Goal: Task Accomplishment & Management: Manage account settings

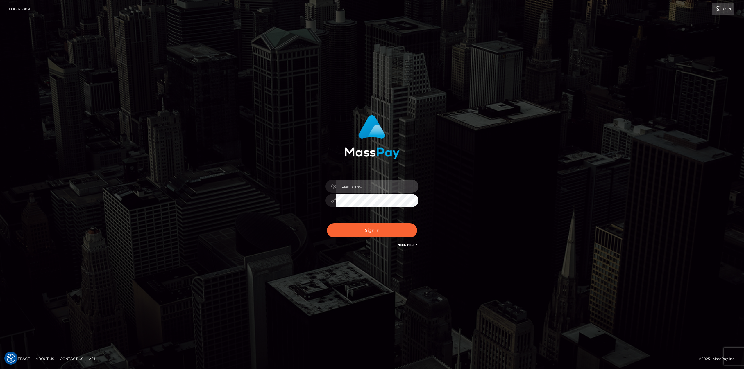
drag, startPoint x: 356, startPoint y: 185, endPoint x: 370, endPoint y: 193, distance: 16.5
click at [356, 185] on input "text" at bounding box center [377, 186] width 82 height 13
click at [377, 193] on input "text" at bounding box center [377, 186] width 82 height 13
type input "Ahmed"
click at [327, 223] on button "Sign in" at bounding box center [372, 230] width 90 height 14
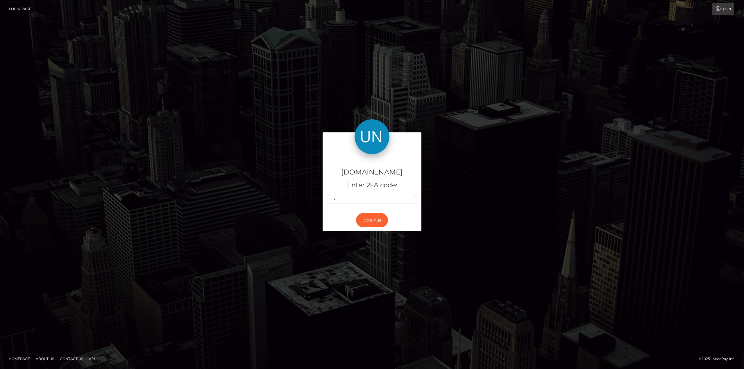
type input "4"
type input "1"
type input "4"
type input "1"
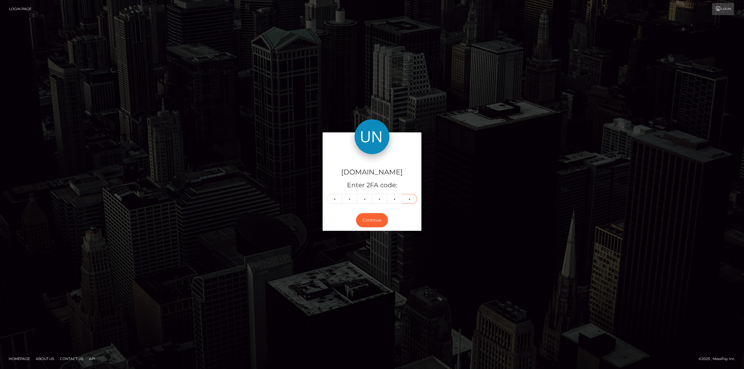
type input "4"
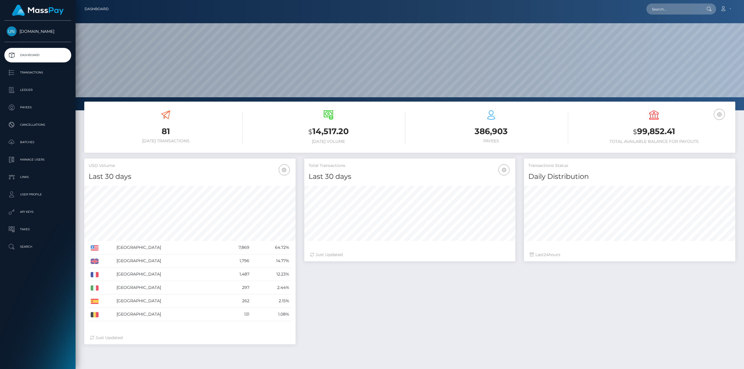
scroll to position [103, 211]
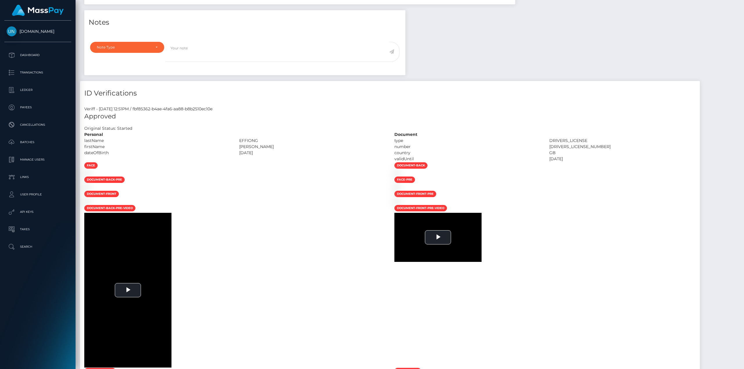
scroll to position [70, 211]
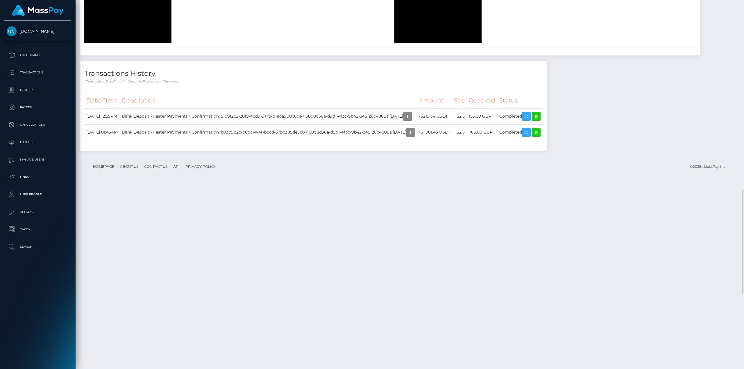
drag, startPoint x: 375, startPoint y: 159, endPoint x: 375, endPoint y: 165, distance: 6.7
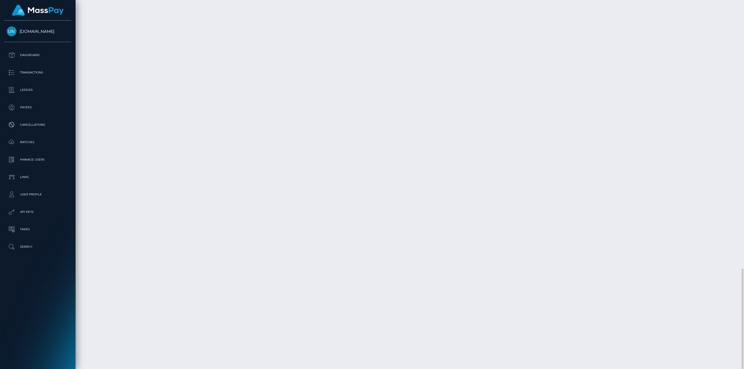
scroll to position [290399, 290257]
